Goal: Check status

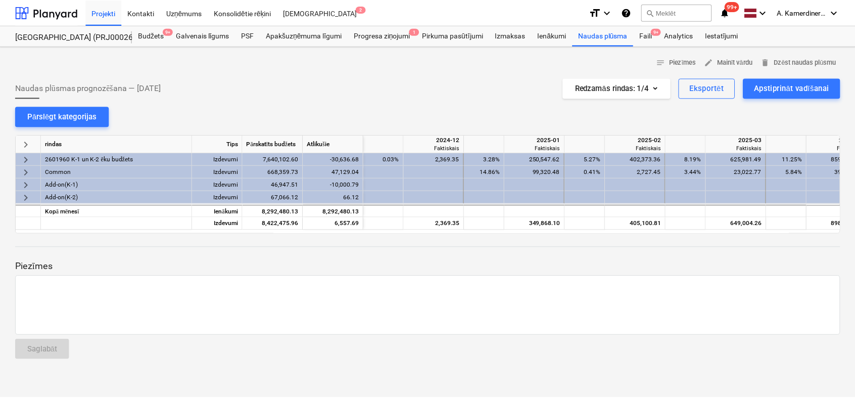
scroll to position [0, 909]
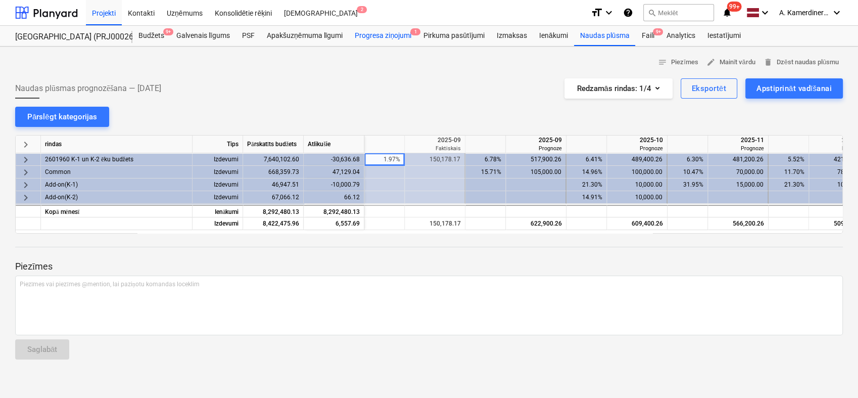
click at [379, 36] on div "Progresa ziņojumi 1" at bounding box center [383, 36] width 69 height 20
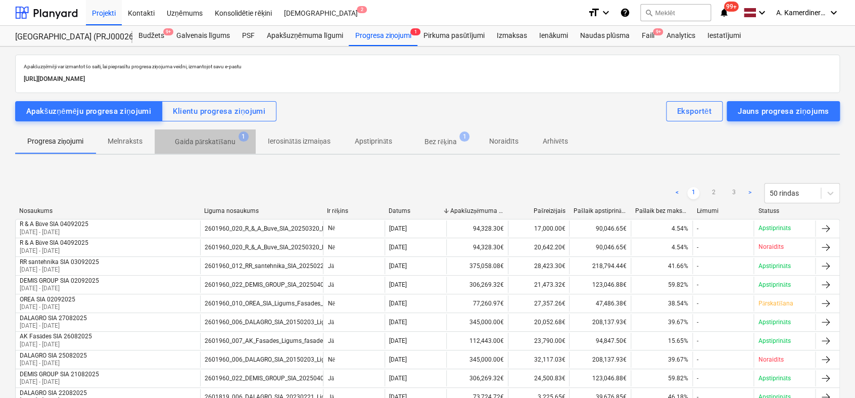
click at [218, 135] on span "Gaida pārskatīšanu 1" at bounding box center [205, 141] width 101 height 18
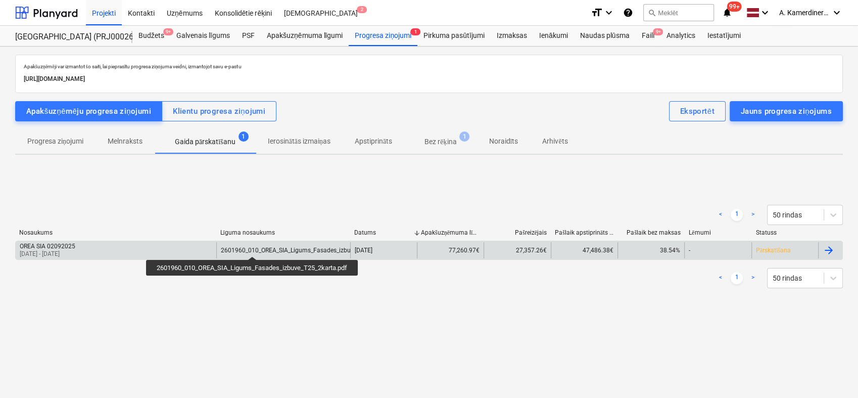
click at [254, 247] on div "2601960_010_OREA_SIA_Ligums_Fasades_izbuve_T25_2karta.pdf" at bounding box center [311, 250] width 180 height 7
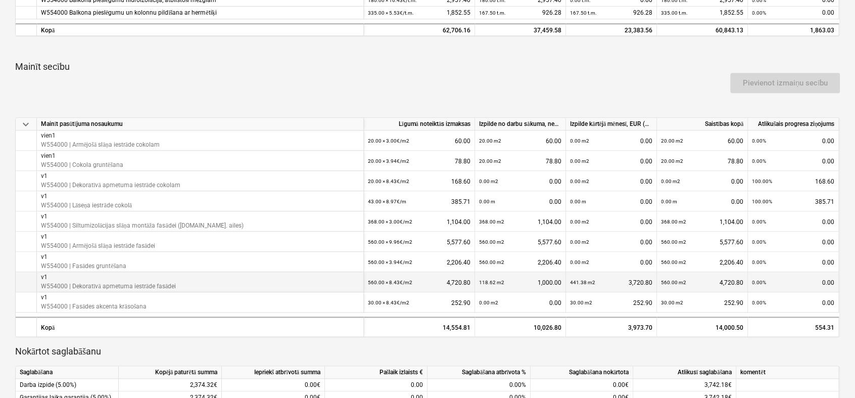
scroll to position [449, 0]
